Goal: Find specific page/section: Find specific page/section

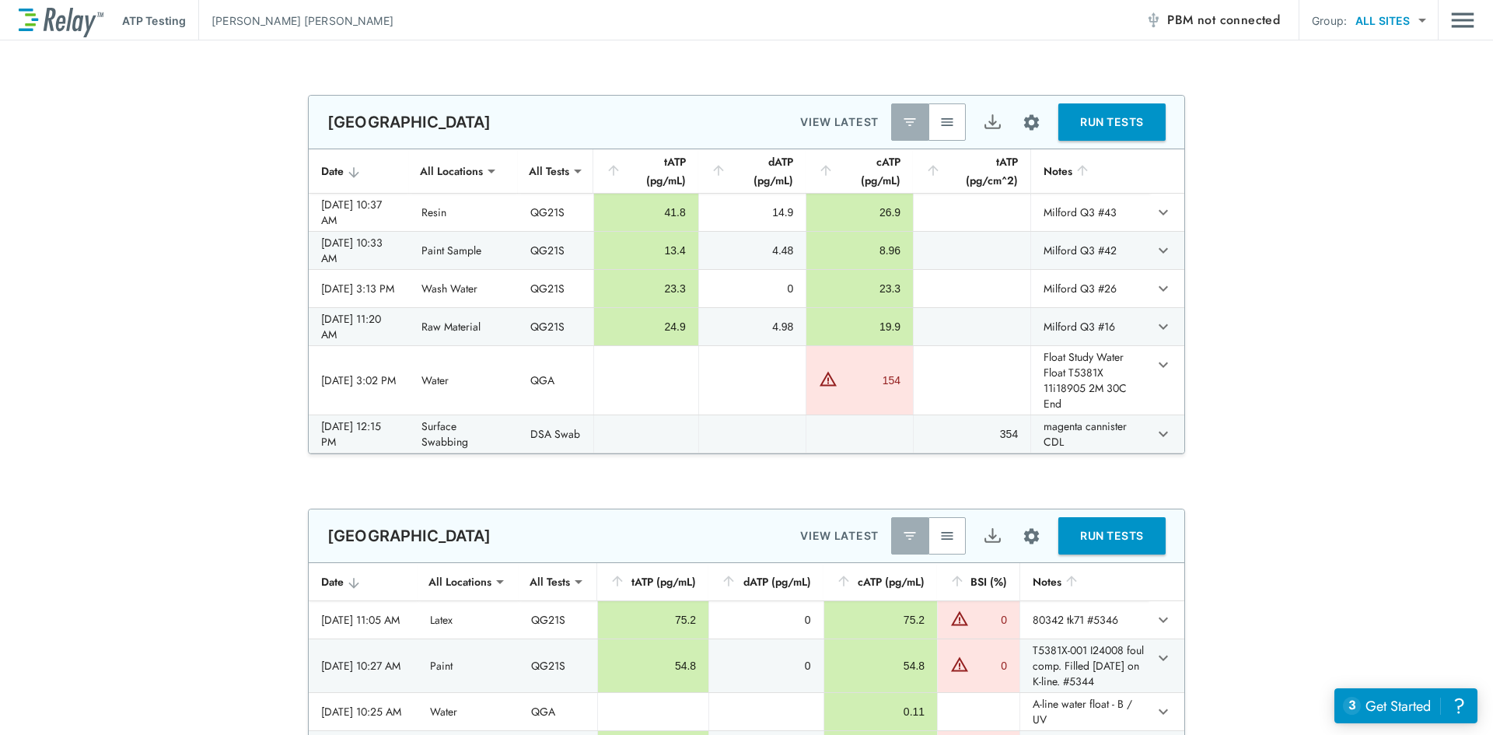
drag, startPoint x: 954, startPoint y: 121, endPoint x: 1035, endPoint y: 178, distance: 99.2
click at [954, 121] on button "button" at bounding box center [946, 121] width 37 height 37
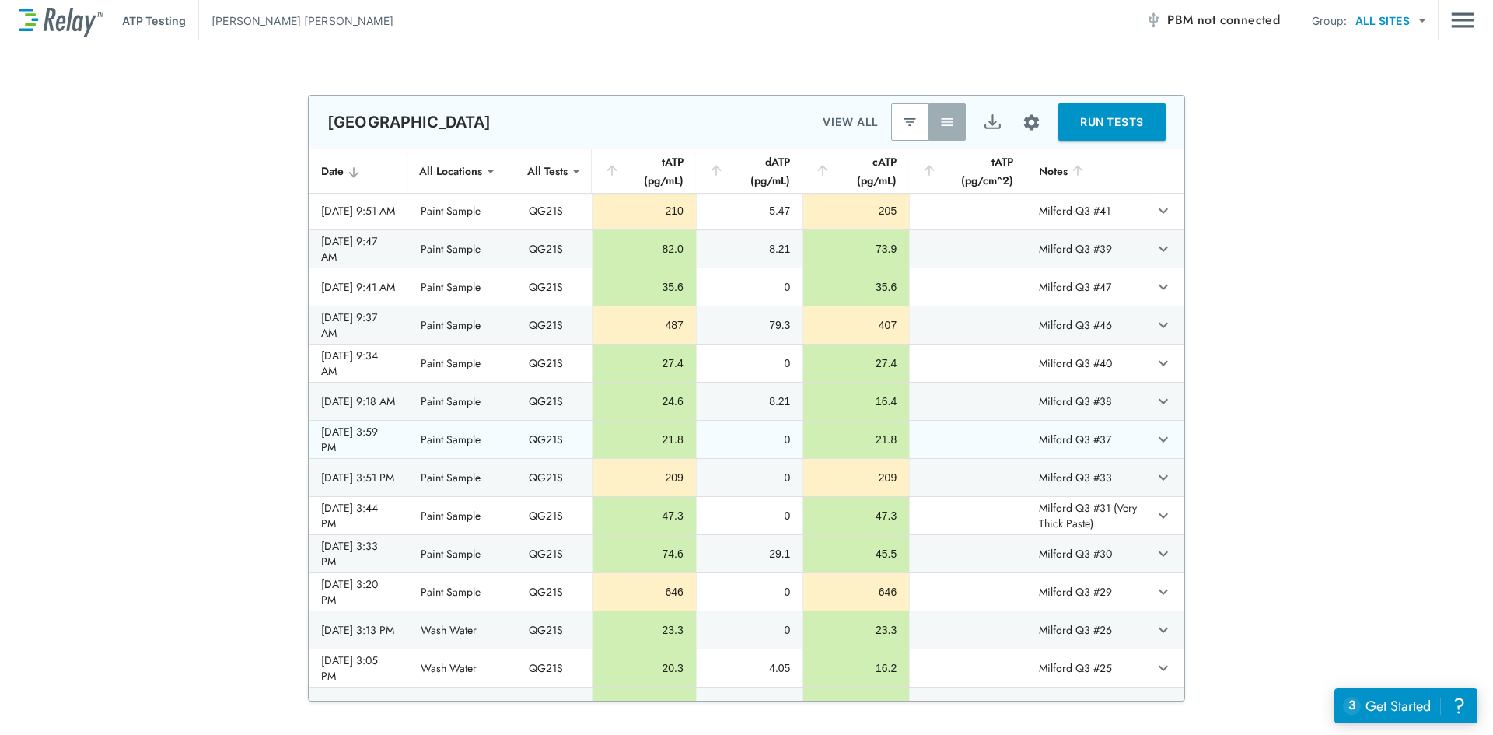
scroll to position [233, 0]
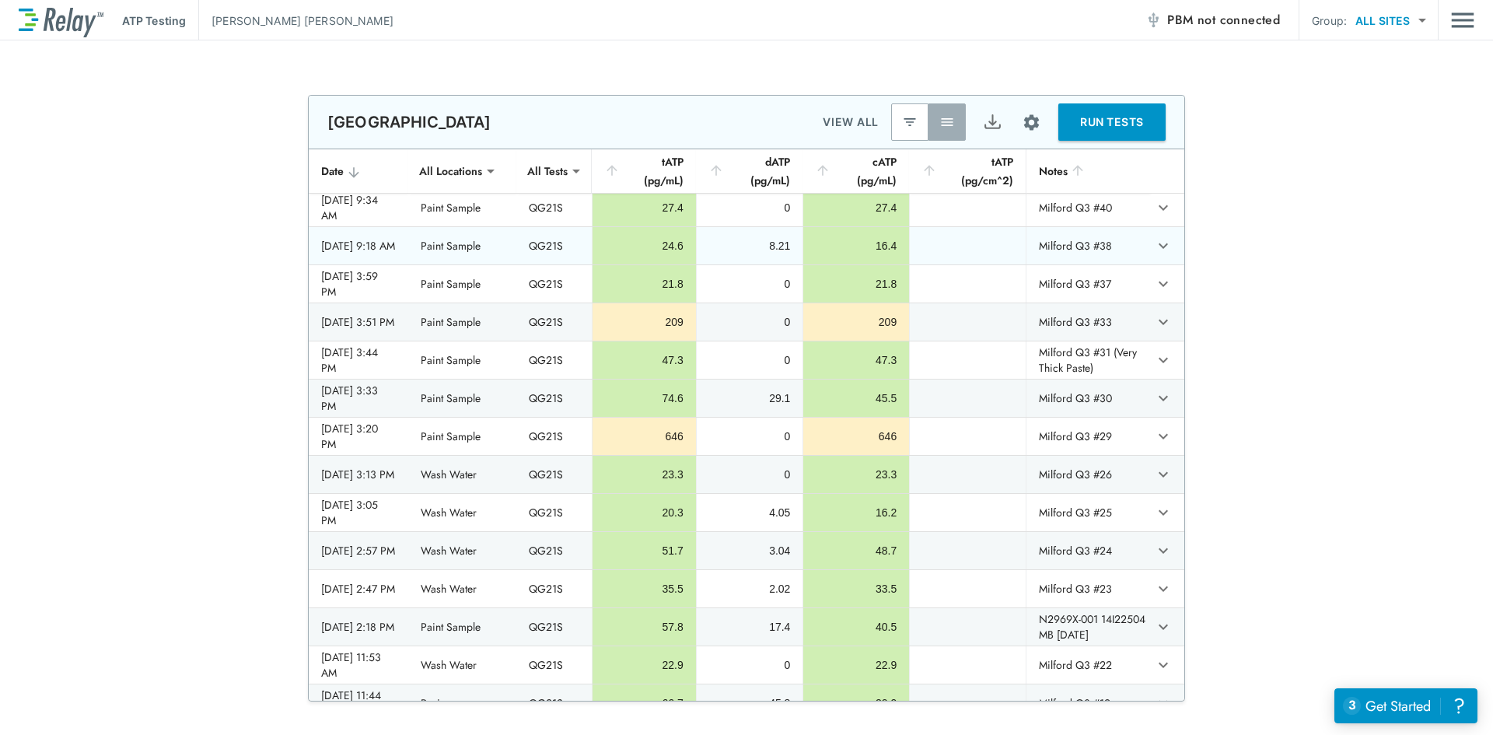
click at [1001, 256] on td "sticky table" at bounding box center [967, 245] width 117 height 37
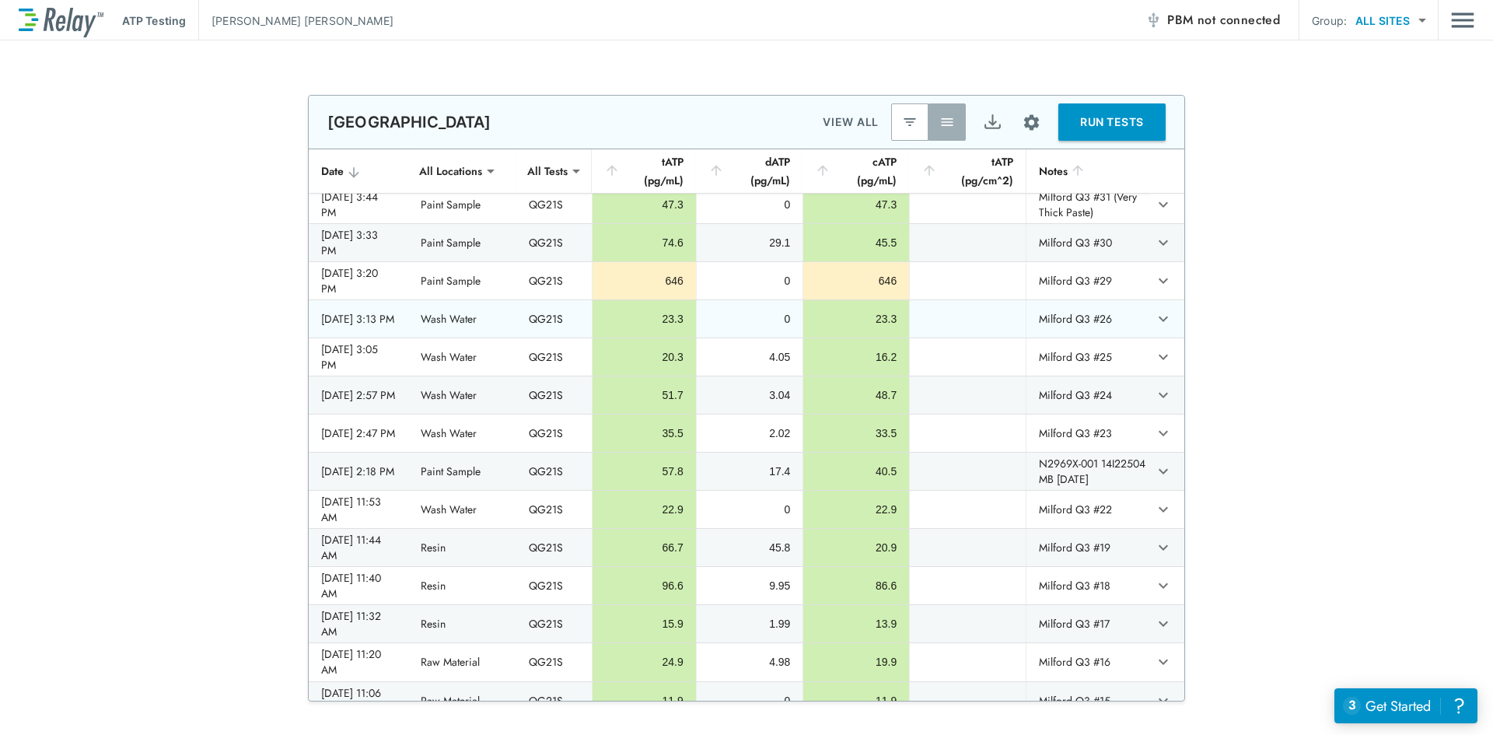
scroll to position [0, 0]
